Goal: Task Accomplishment & Management: Use online tool/utility

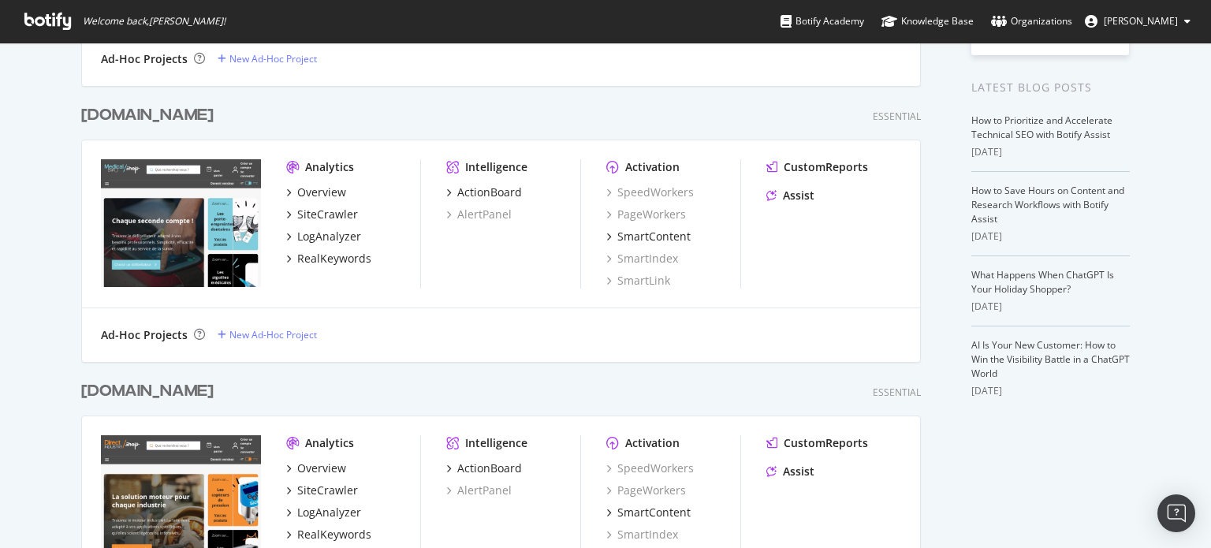
scroll to position [394, 0]
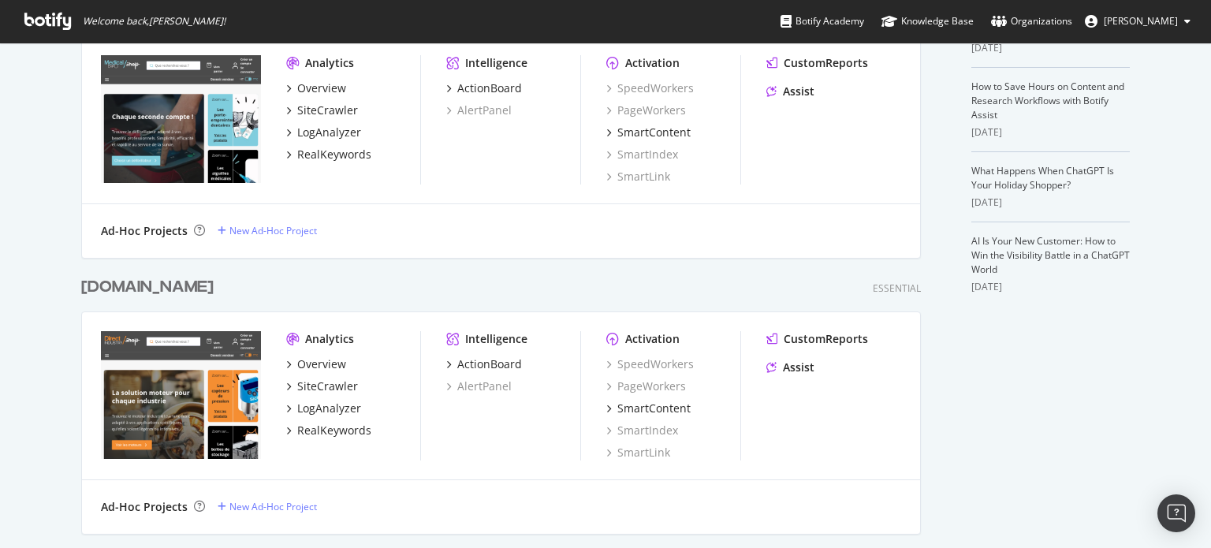
click at [214, 283] on div "[DOMAIN_NAME]" at bounding box center [147, 287] width 132 height 23
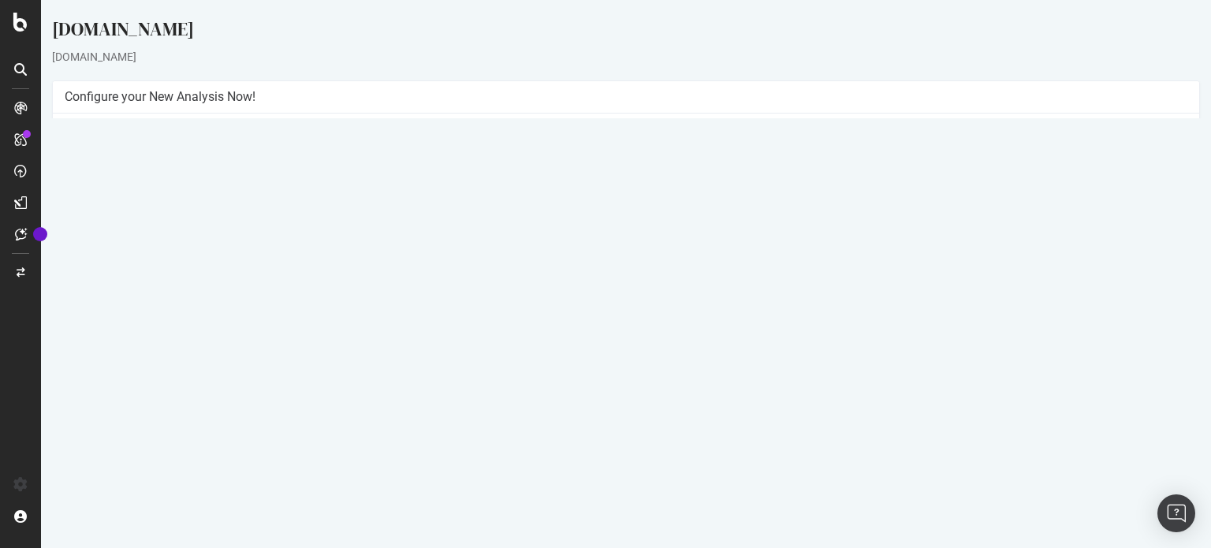
click at [606, 369] on button "Yes! Start Now" at bounding box center [606, 371] width 98 height 25
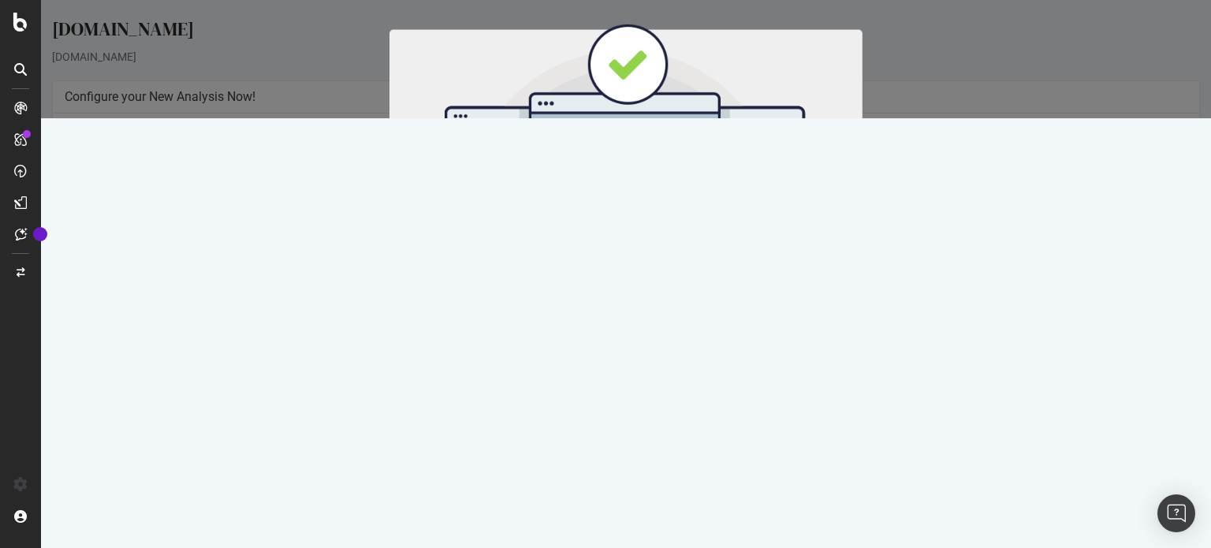
click at [665, 261] on button "Start Now" at bounding box center [654, 261] width 69 height 27
